Goal: Navigation & Orientation: Understand site structure

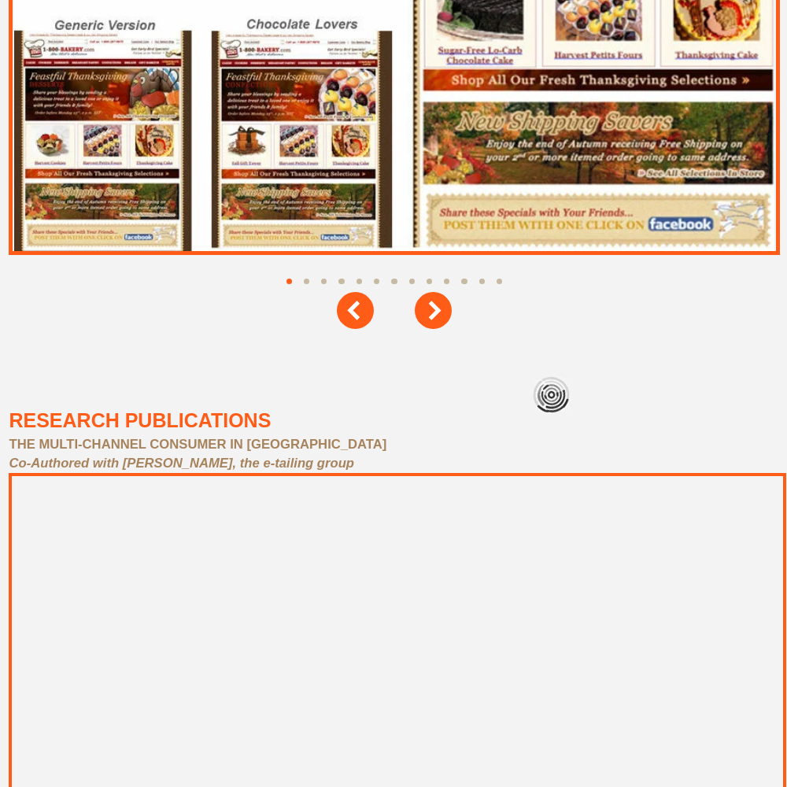
scroll to position [7079, 0]
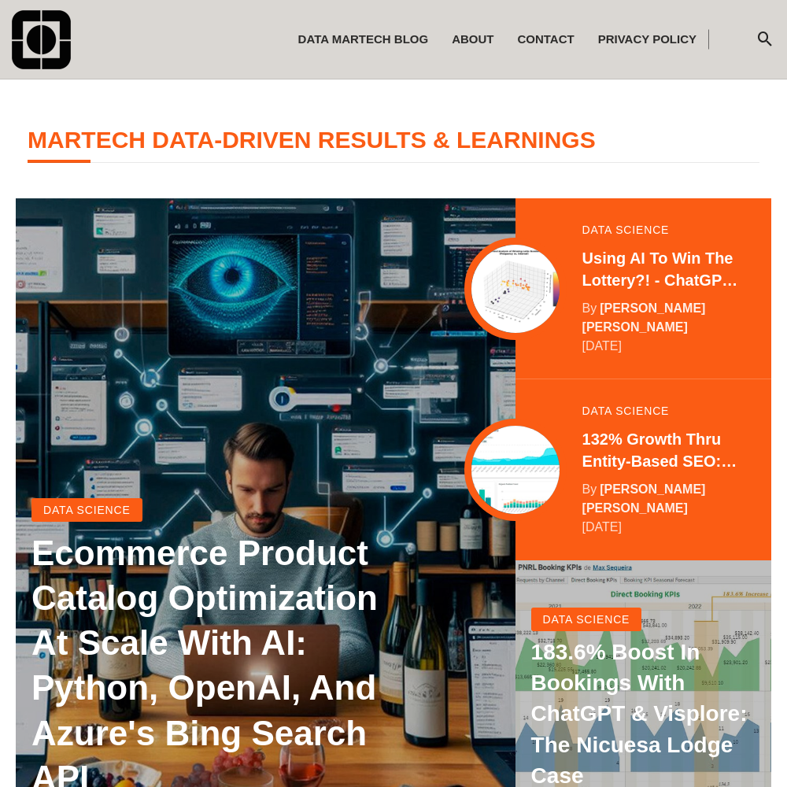
scroll to position [311, 0]
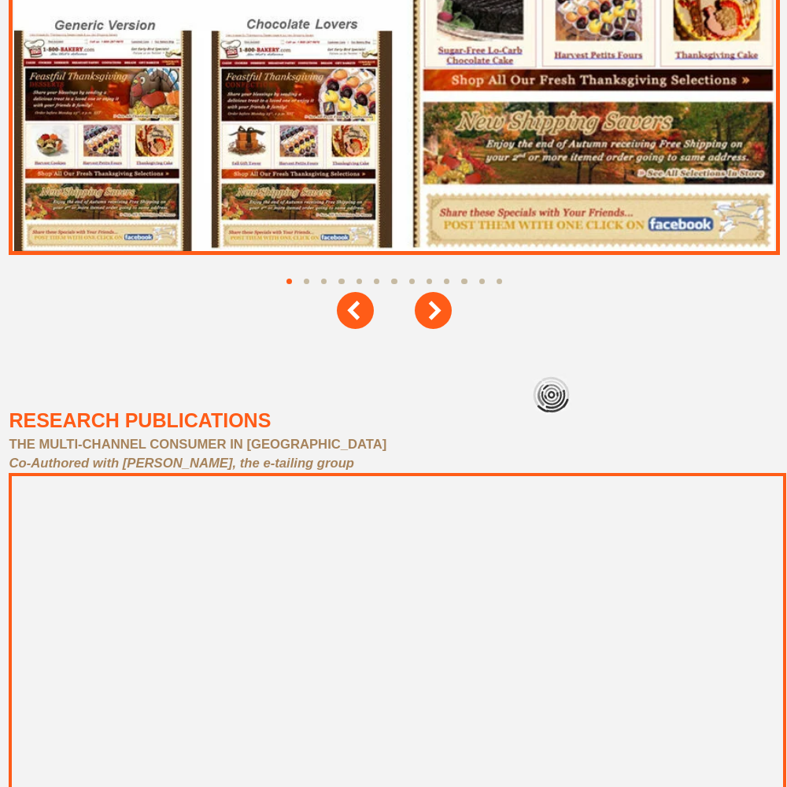
scroll to position [7079, 0]
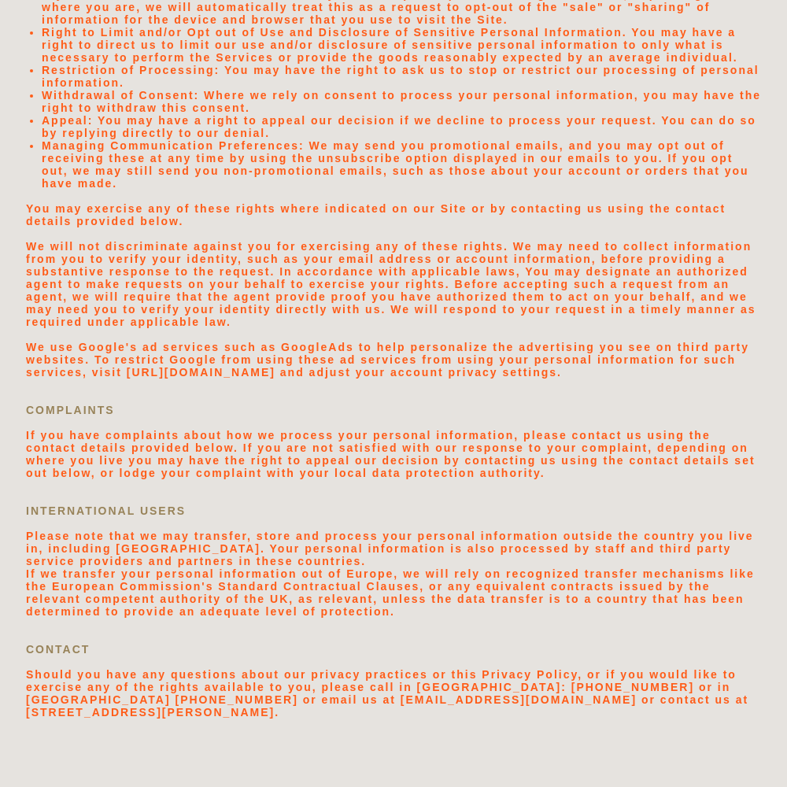
scroll to position [3343, 0]
